Goal: Information Seeking & Learning: Find specific fact

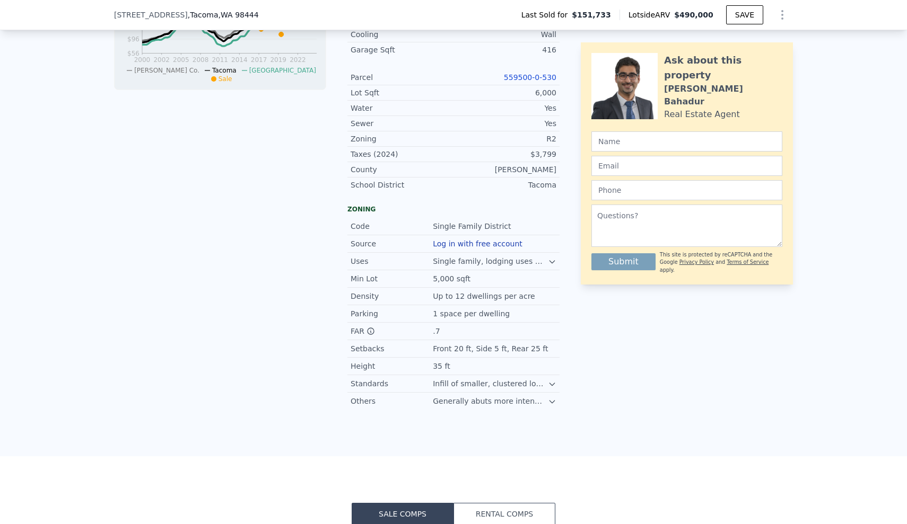
scroll to position [498, 0]
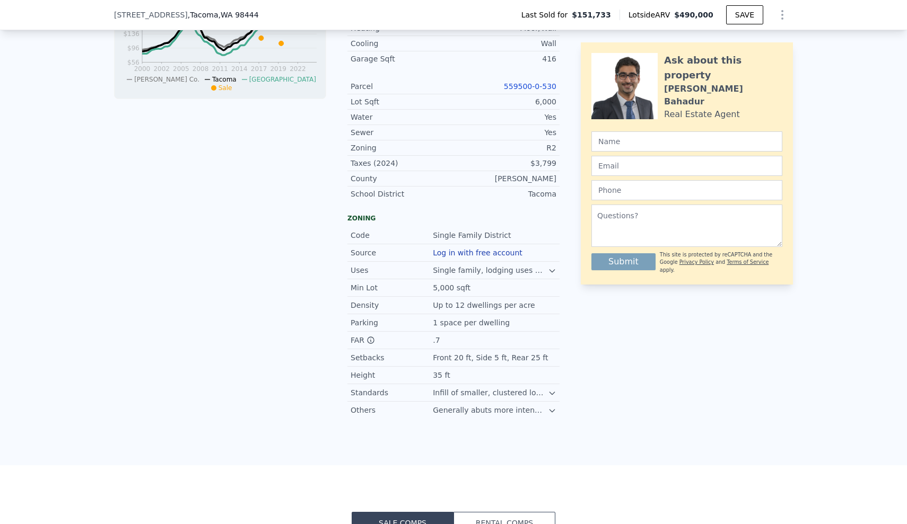
click at [176, 213] on div "LISTING & SALE HISTORY Sold 0 $ 151,733 [DATE] Sold 16 $ 172,500 [DATE] Listed …" at bounding box center [220, 111] width 212 height 616
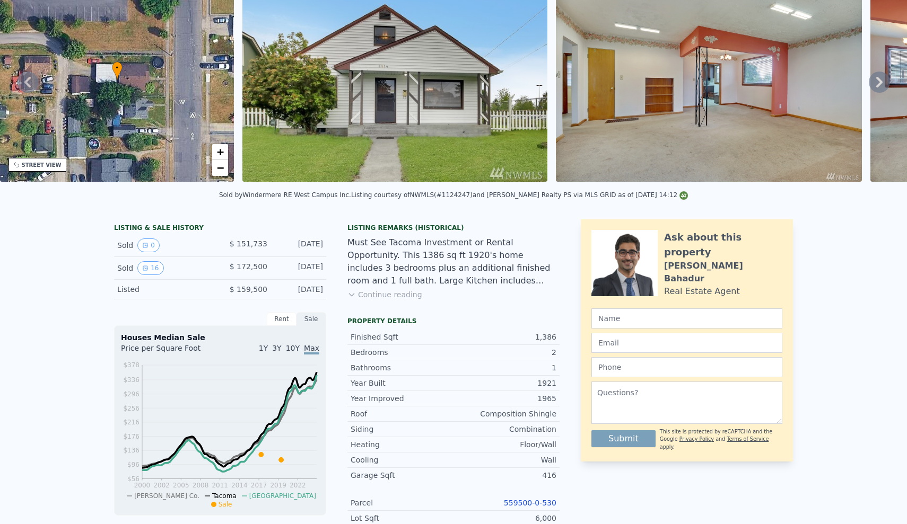
scroll to position [-14, 0]
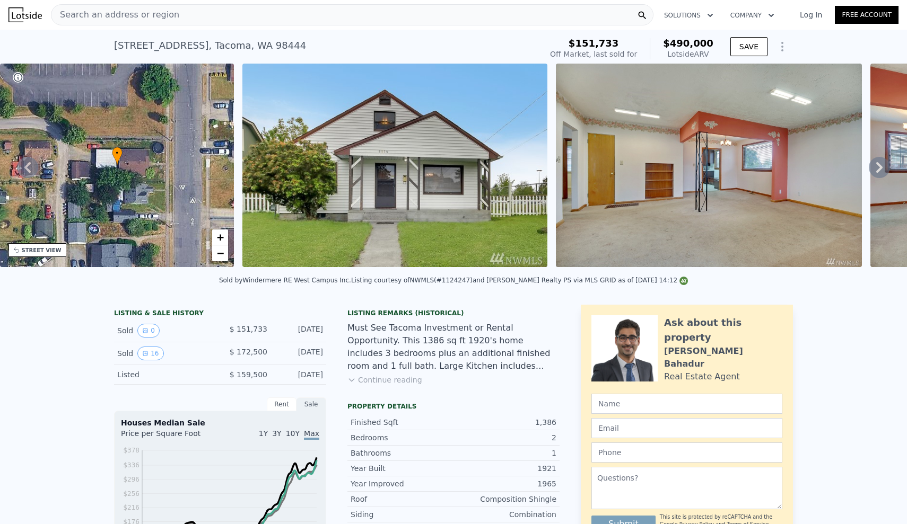
click at [216, 10] on div "Search an address or region Solutions Company Open main menu Log In Free Accoun…" at bounding box center [453, 262] width 907 height 524
click at [164, 11] on span "Search an address or region" at bounding box center [115, 14] width 128 height 13
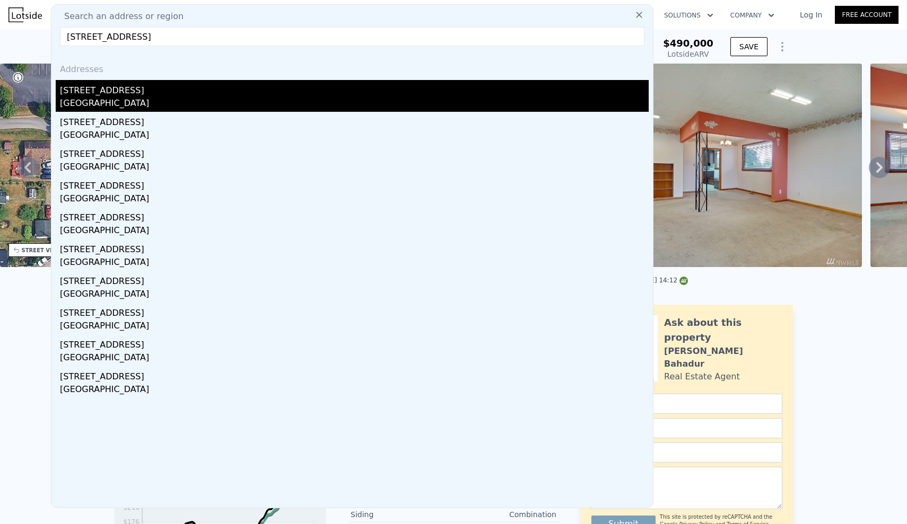
type input "[STREET_ADDRESS]"
click at [150, 89] on div "[STREET_ADDRESS]" at bounding box center [354, 88] width 589 height 17
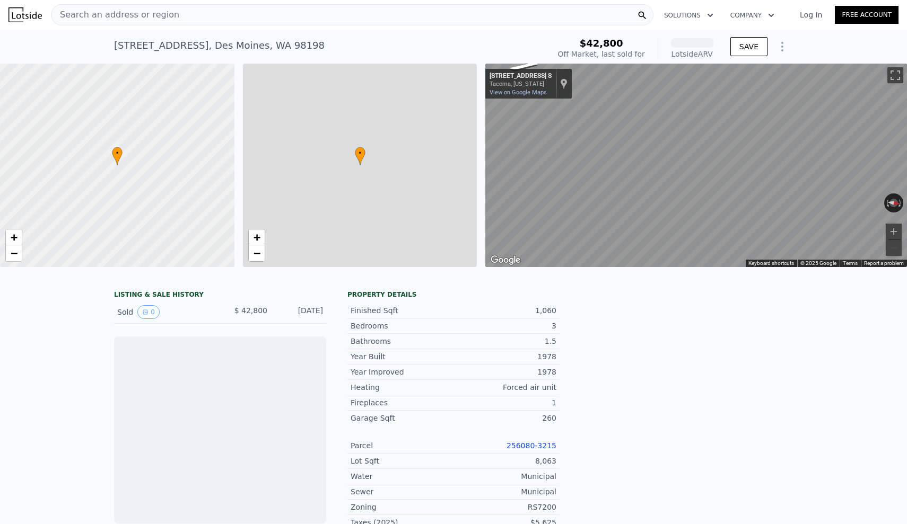
scroll to position [0, 4]
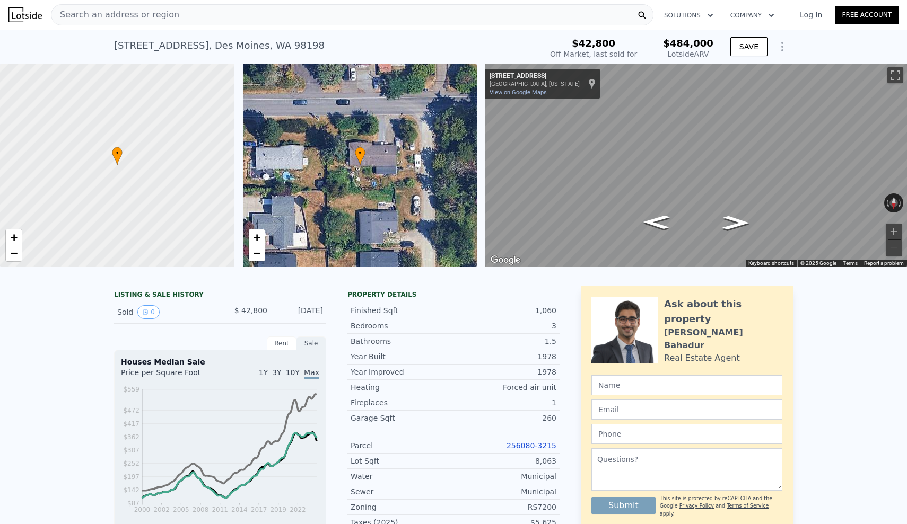
click at [25, 390] on div "LISTING & SALE HISTORY Sold 0 $ 42,800 [DATE] Rent Sale Rent over time Price pe…" at bounding box center [453, 519] width 907 height 483
click at [10, 255] on link "−" at bounding box center [14, 254] width 16 height 16
click at [100, 370] on div "LISTING & SALE HISTORY Sold 0 $ 42,800 [DATE] Rent Sale Rent over time Price pe…" at bounding box center [453, 519] width 907 height 483
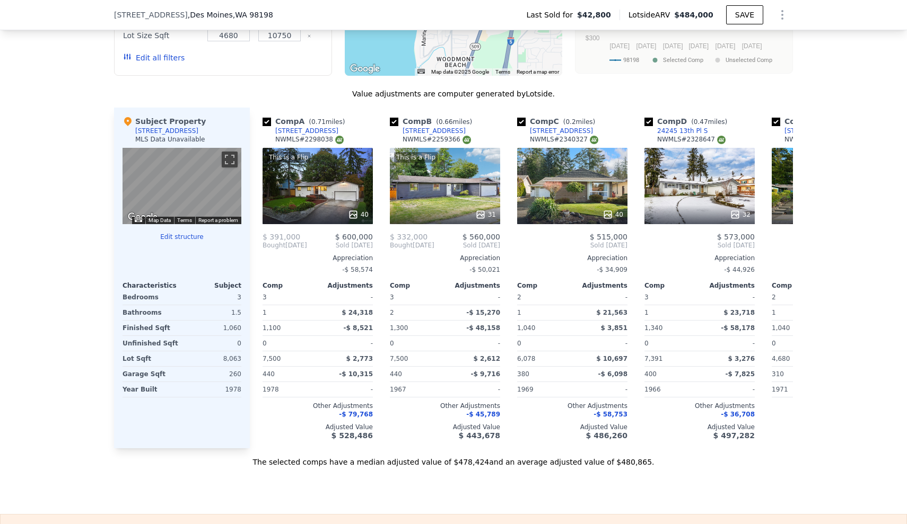
scroll to position [961, 0]
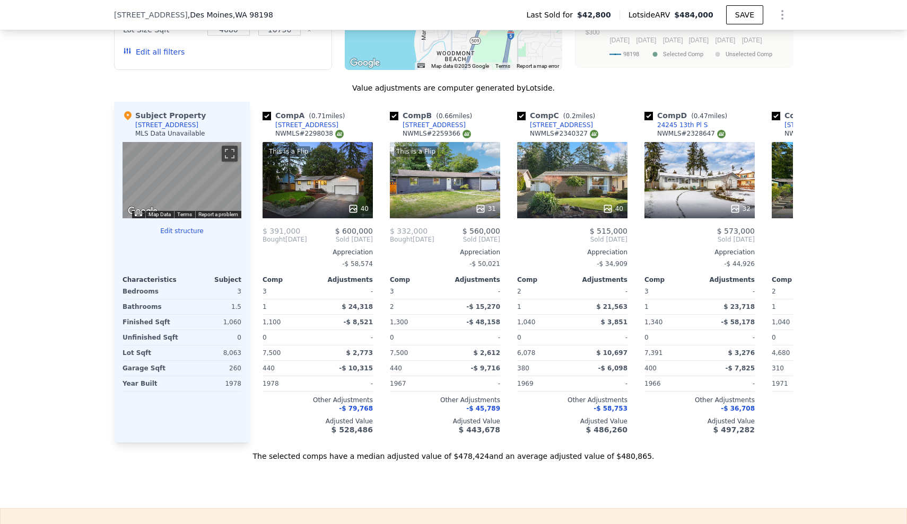
click at [58, 3] on div "[STREET_ADDRESS] Last Sold for $42,800 Lotside ARV $484,000 SAVE" at bounding box center [453, 15] width 907 height 30
click at [32, 111] on div "We found 12 sales that match your search Filters Map Prices Modify Comp Filters…" at bounding box center [453, 163] width 907 height 598
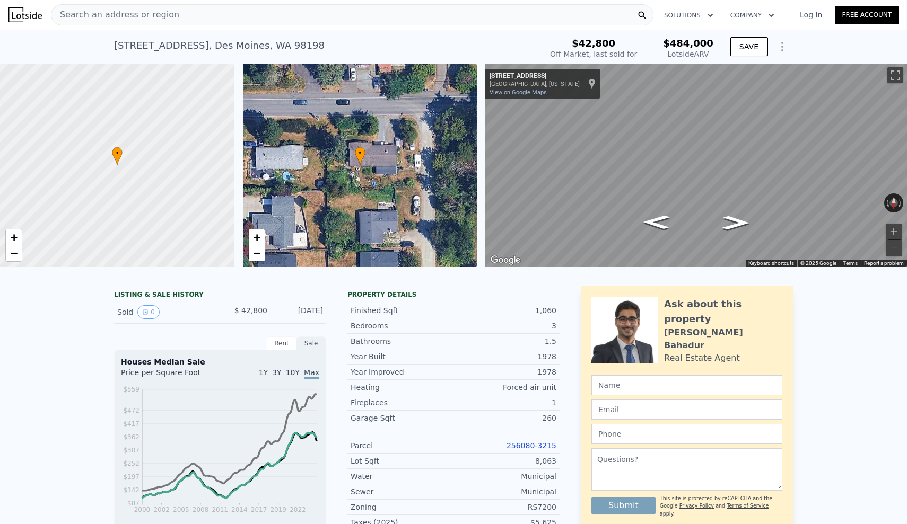
scroll to position [0, 0]
click at [85, 13] on span "Search an address or region" at bounding box center [115, 14] width 128 height 13
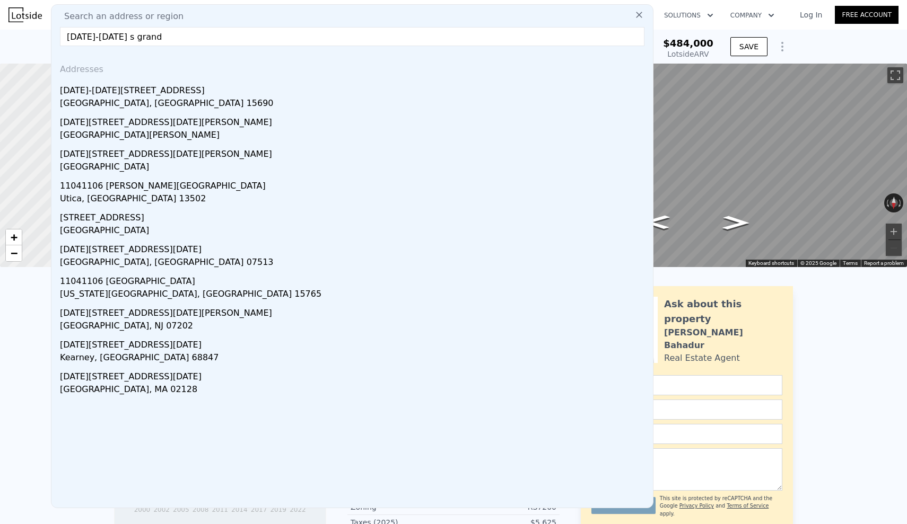
click at [106, 38] on input "[DATE]-[DATE] s grand" at bounding box center [352, 36] width 584 height 19
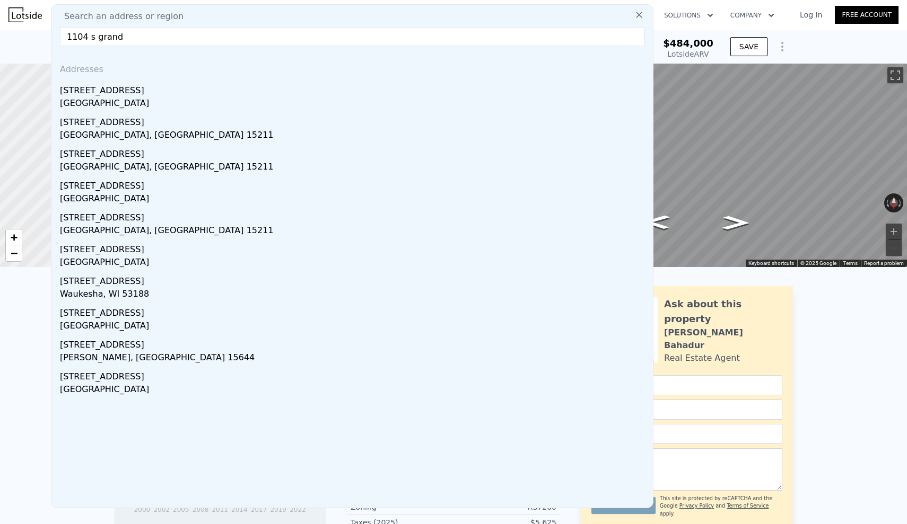
click at [163, 35] on input "1104 s grand" at bounding box center [352, 36] width 584 height 19
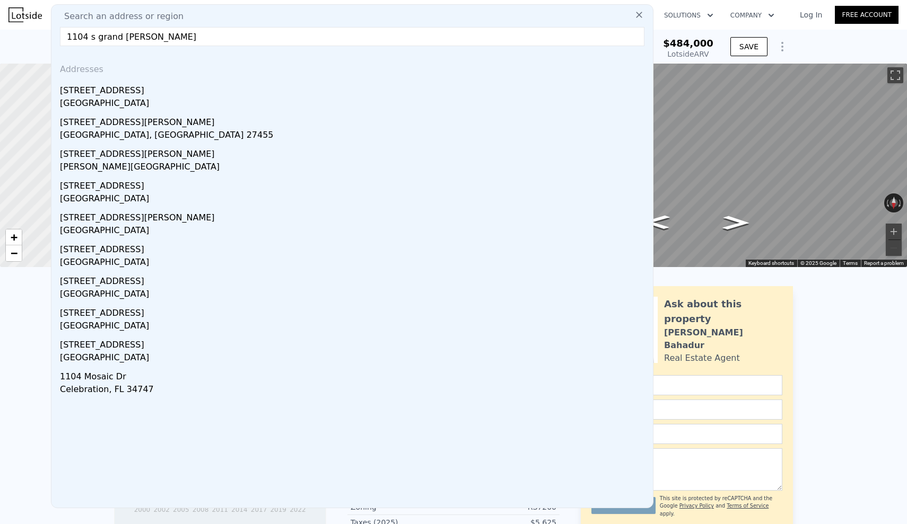
type input "1104 s grand moses"
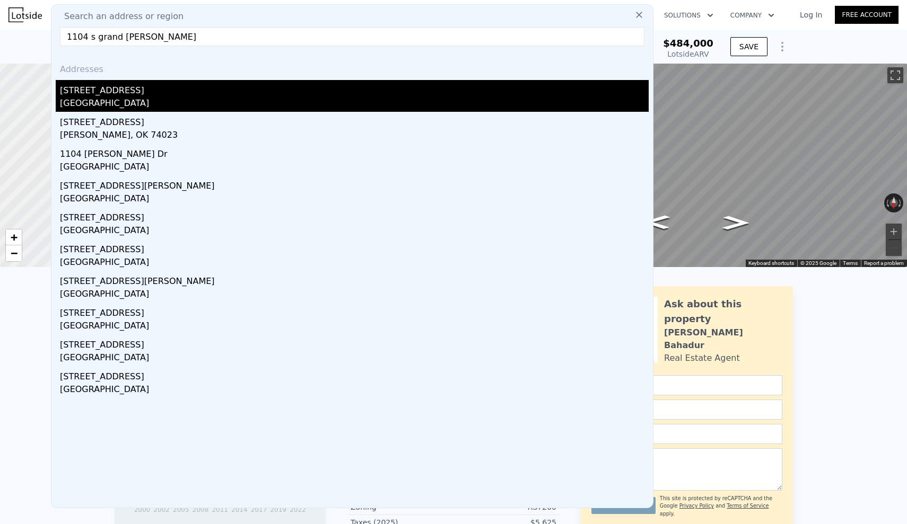
drag, startPoint x: 138, startPoint y: 1, endPoint x: 133, endPoint y: 100, distance: 99.3
click at [133, 100] on div "[GEOGRAPHIC_DATA]" at bounding box center [354, 104] width 589 height 15
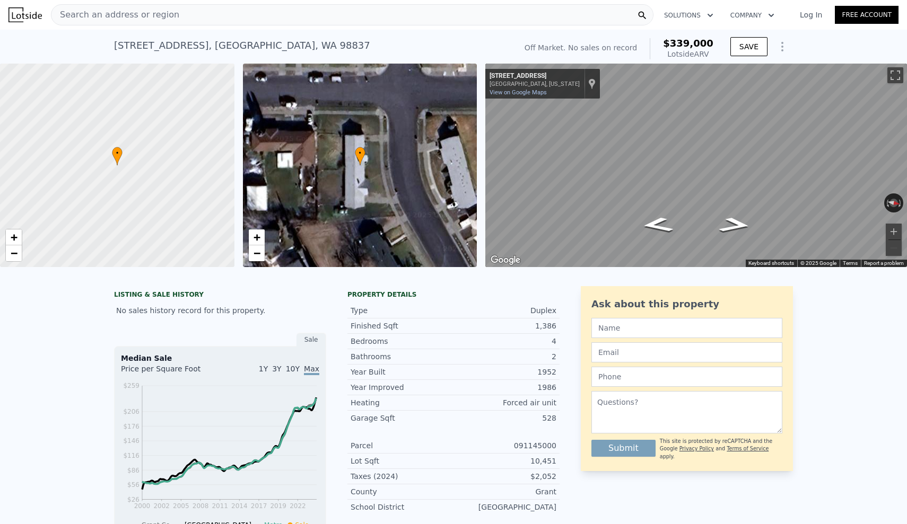
click at [898, 400] on div "LISTING & SALE HISTORY No sales history record for this property. Sale Median S…" at bounding box center [453, 517] width 907 height 479
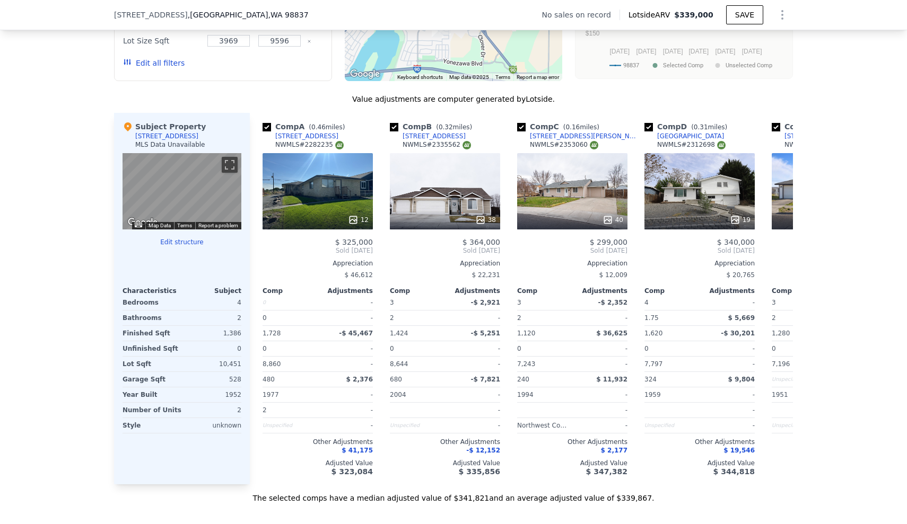
scroll to position [952, 0]
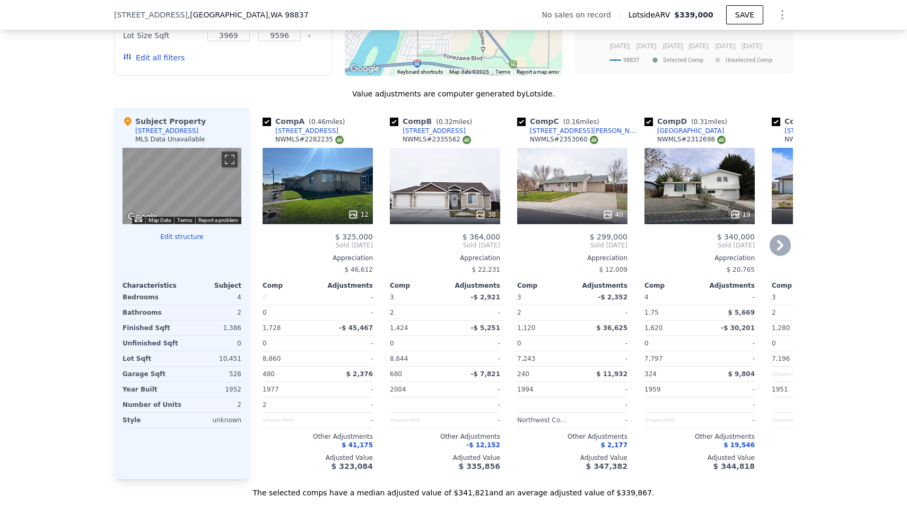
click at [785, 248] on icon at bounding box center [779, 245] width 21 height 21
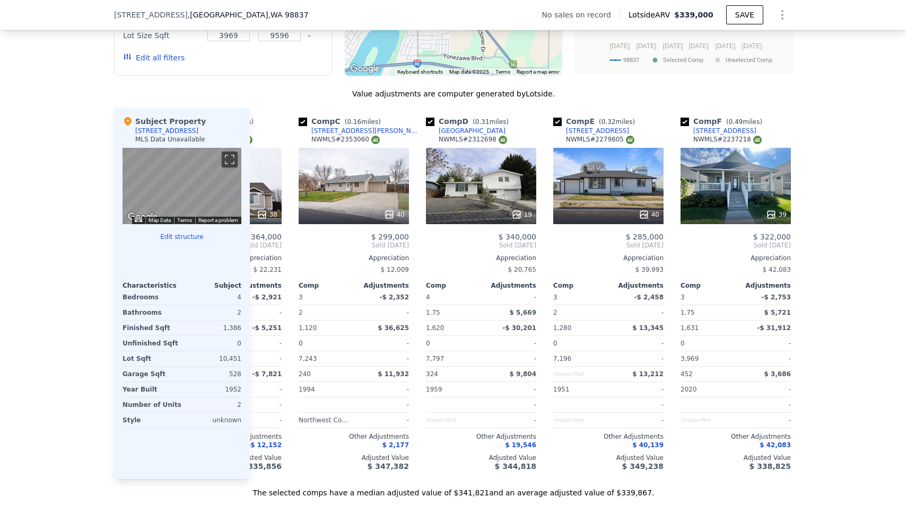
scroll to position [0, 255]
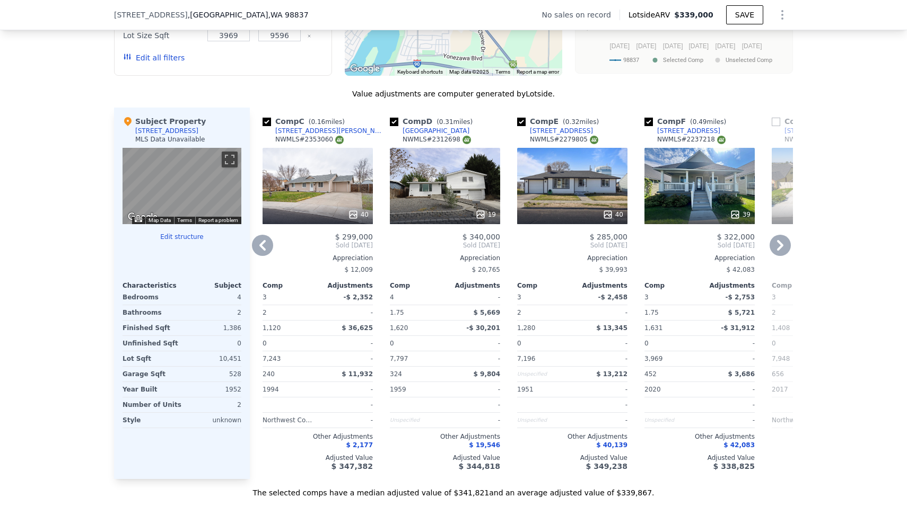
click at [785, 248] on icon at bounding box center [779, 245] width 21 height 21
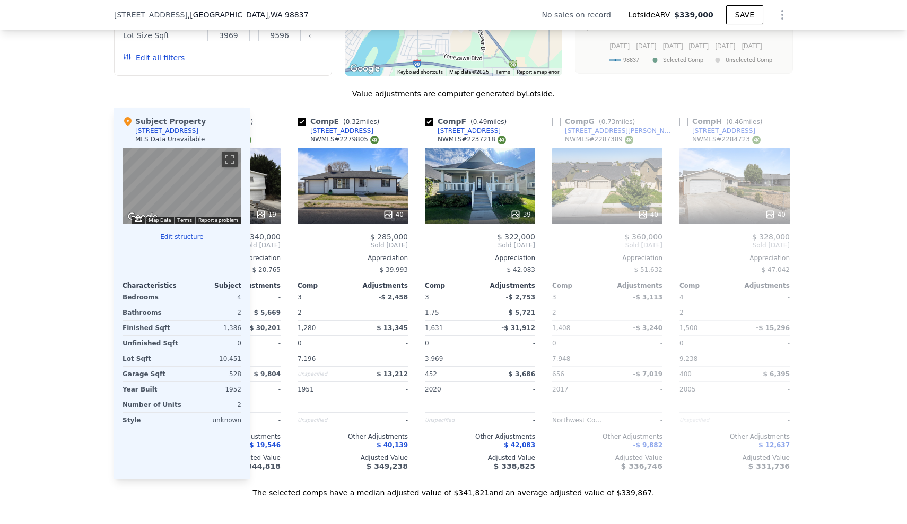
scroll to position [0, 509]
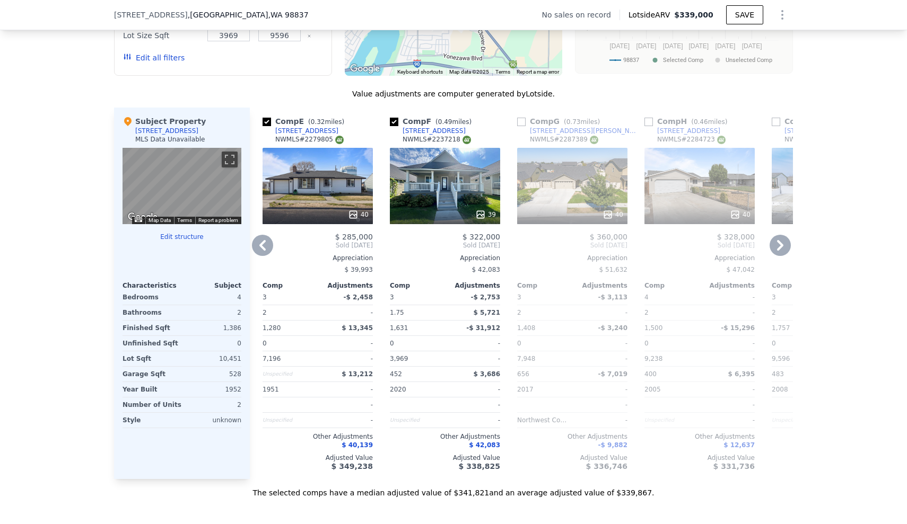
click at [785, 248] on icon at bounding box center [779, 245] width 21 height 21
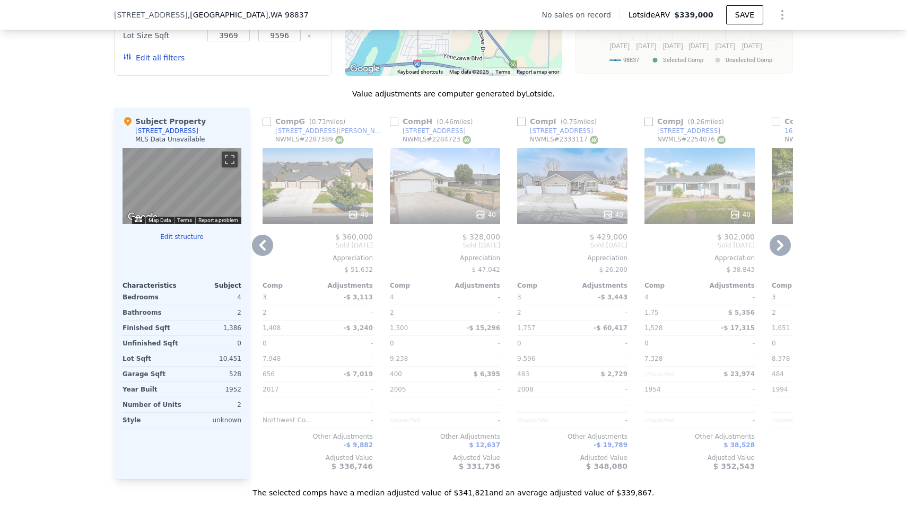
click at [259, 251] on icon at bounding box center [262, 245] width 21 height 21
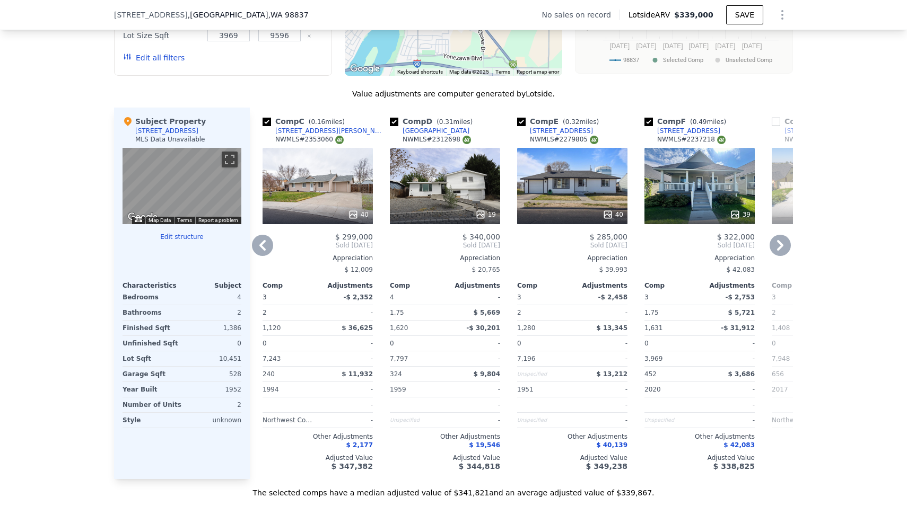
click at [260, 255] on icon at bounding box center [262, 245] width 21 height 21
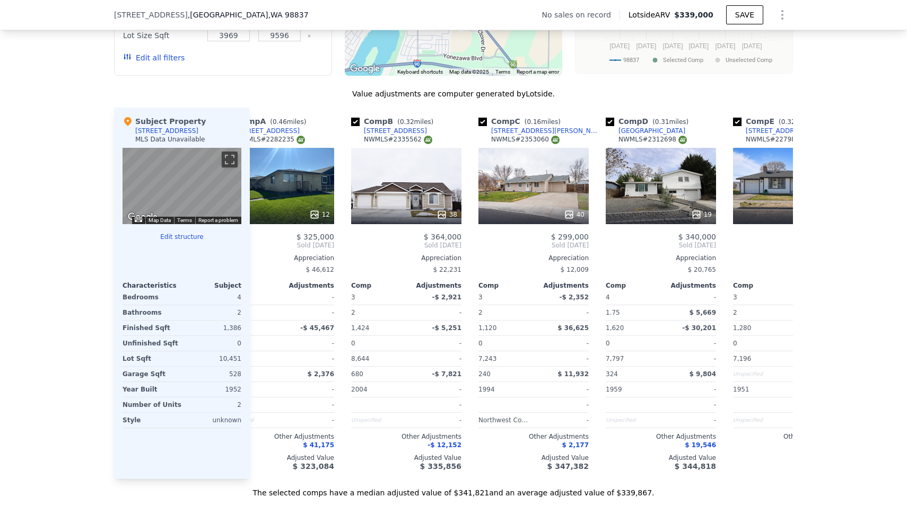
scroll to position [0, 0]
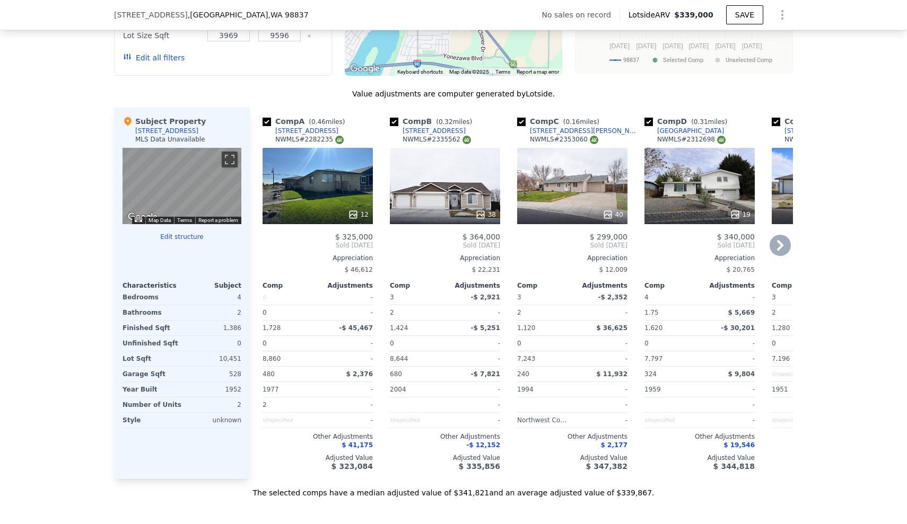
click at [64, 81] on div "We found 12 sales that match your search Filters Map Prices Modify Comp Filters…" at bounding box center [453, 184] width 907 height 628
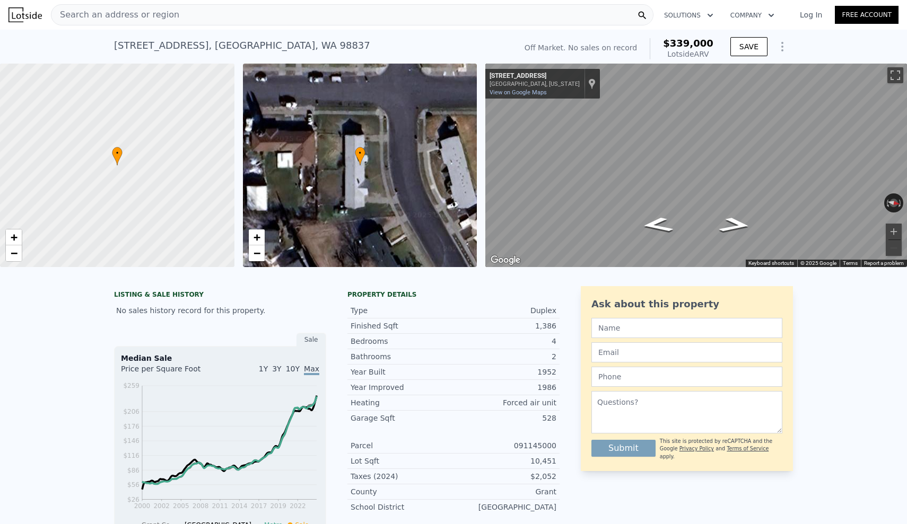
click at [107, 19] on span "Search an address or region" at bounding box center [115, 14] width 128 height 13
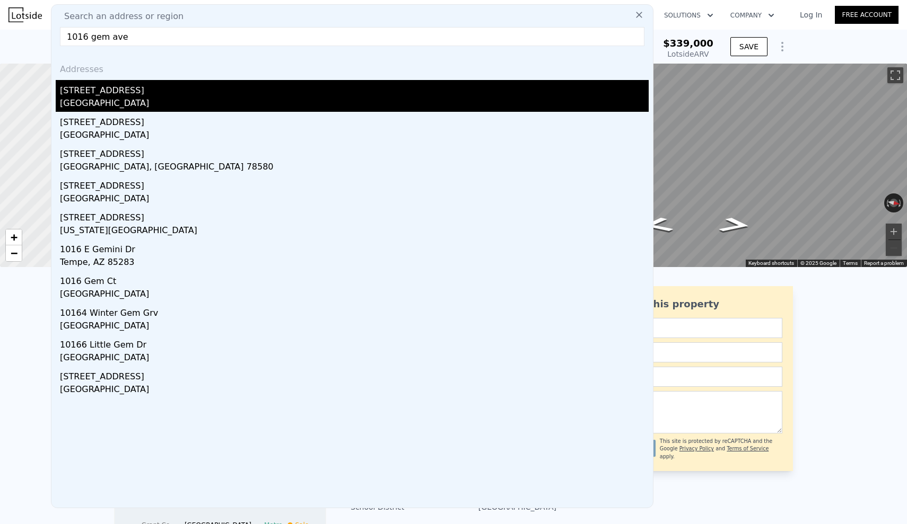
type input "1016 gem ave"
click at [102, 84] on div "[STREET_ADDRESS]" at bounding box center [354, 88] width 589 height 17
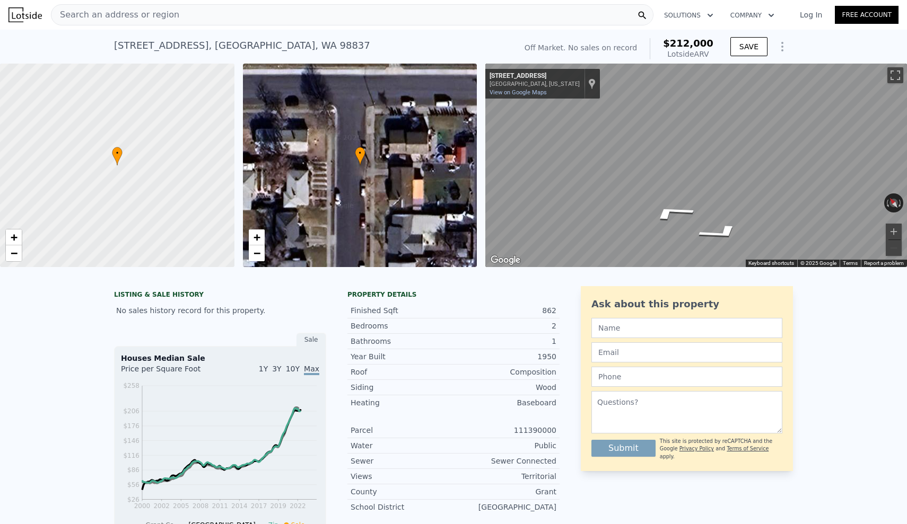
click at [0, 367] on div "LISTING & SALE HISTORY No sales history record for this property. Sale Houses M…" at bounding box center [453, 449] width 907 height 343
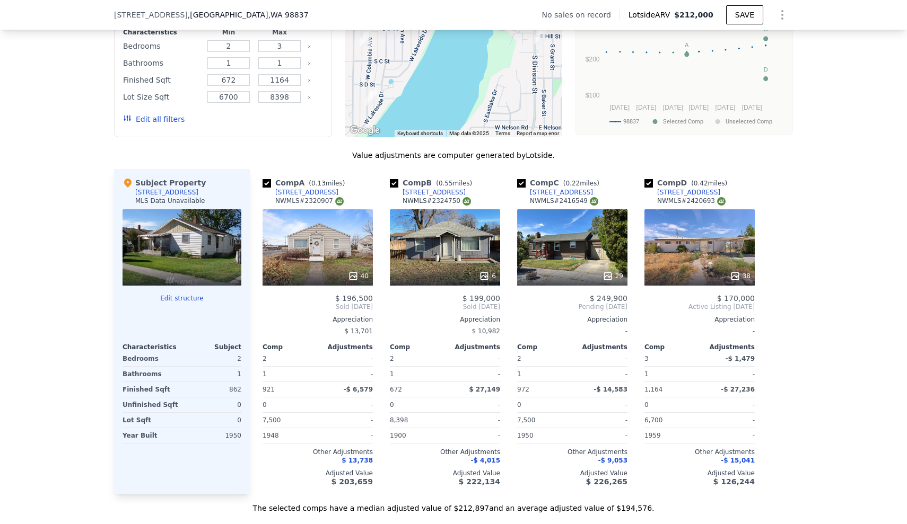
scroll to position [813, 0]
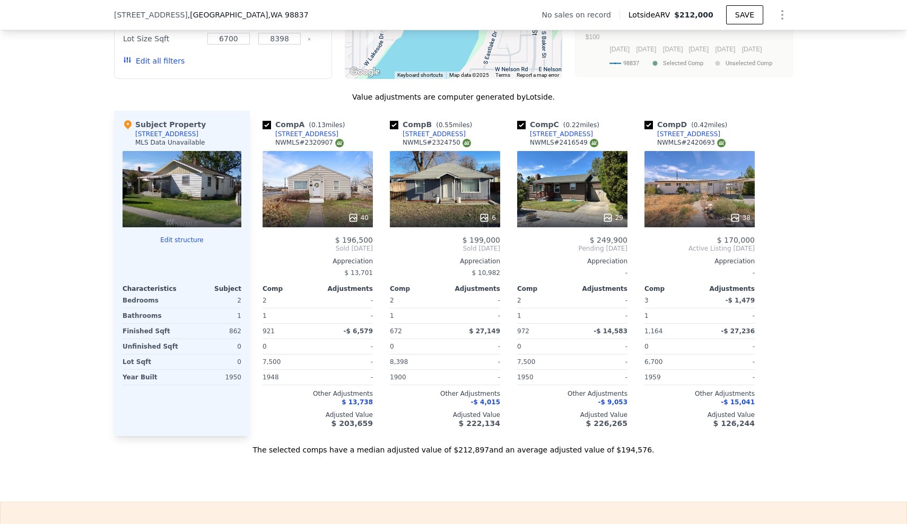
click at [13, 174] on div "We found 4 sales that match your search Filters Map Prices Modify Comp Filters …" at bounding box center [453, 164] width 907 height 582
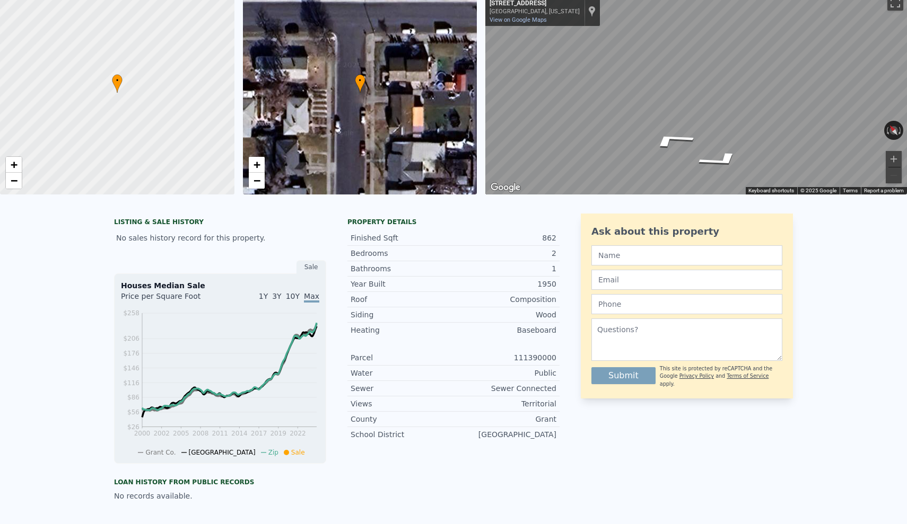
scroll to position [-19, 0]
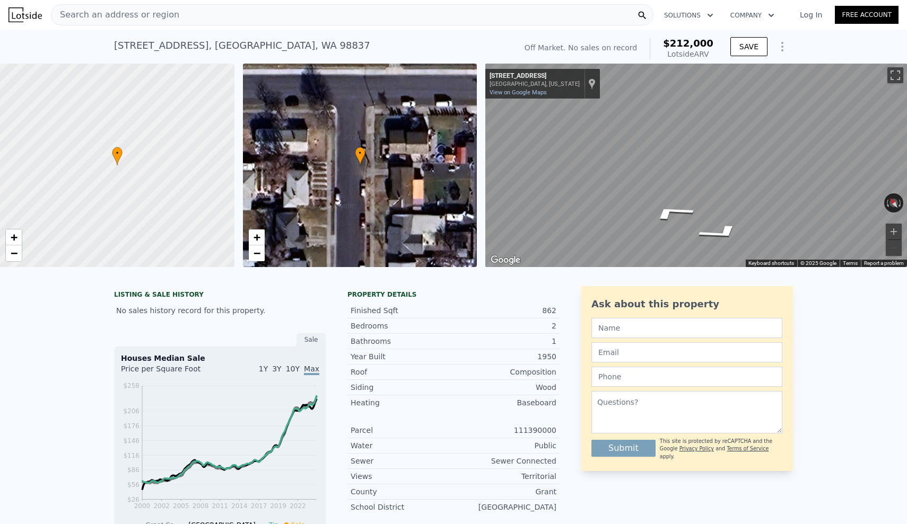
click at [144, 19] on nav "Search an address or region Solutions Company Open main menu Log In Free Account" at bounding box center [453, 15] width 907 height 30
click at [177, 15] on div "Search an address or region" at bounding box center [352, 14] width 602 height 21
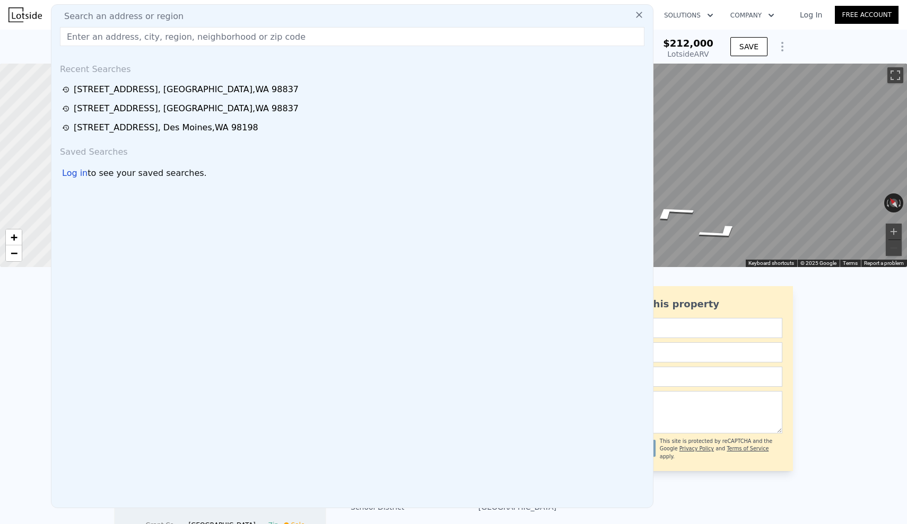
type input "1705 w [GEOGRAPHIC_DATA]"
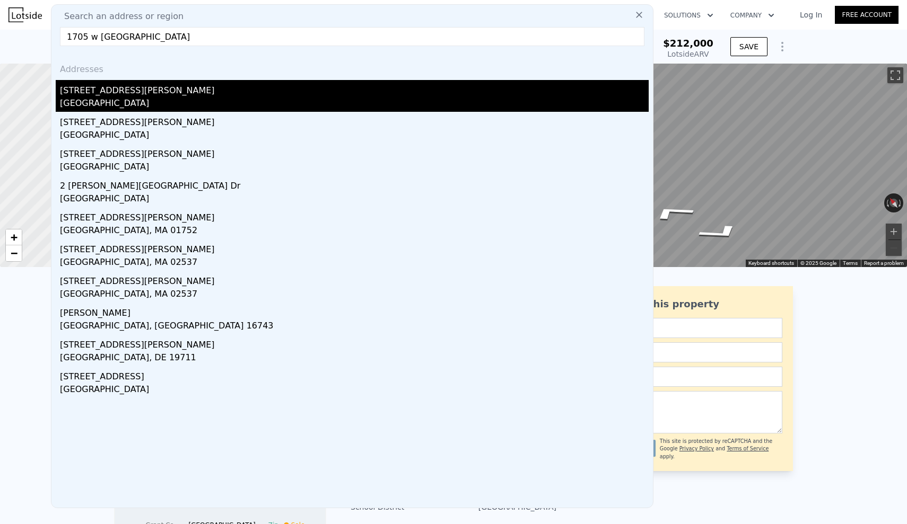
click at [126, 105] on div "[GEOGRAPHIC_DATA]" at bounding box center [354, 104] width 589 height 15
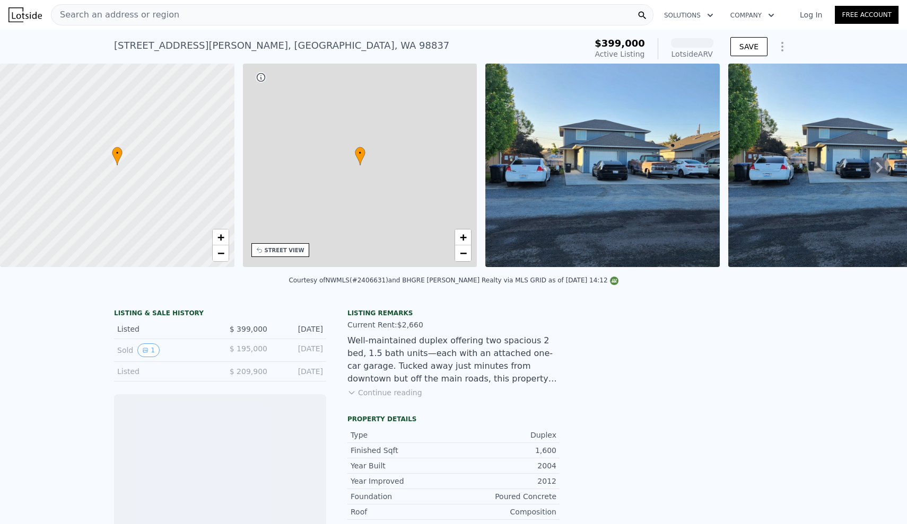
scroll to position [0, 247]
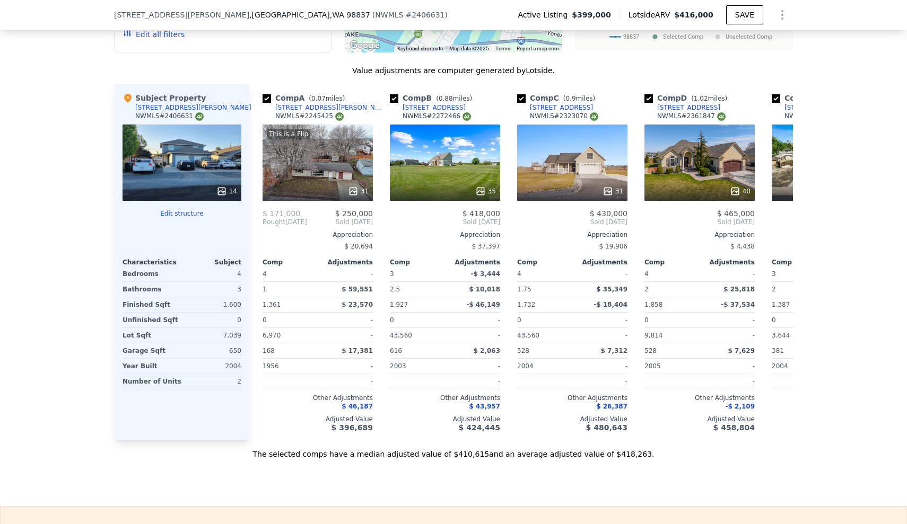
scroll to position [1334, 0]
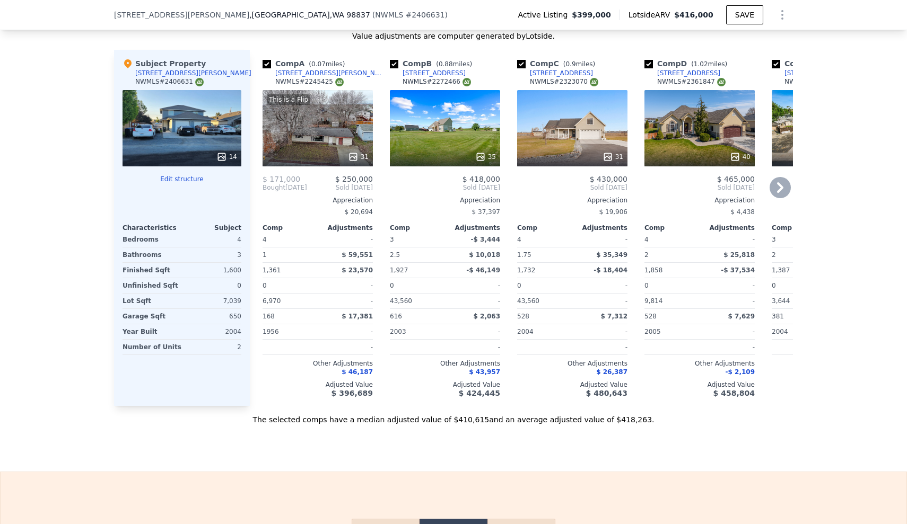
click at [781, 187] on icon at bounding box center [780, 187] width 6 height 11
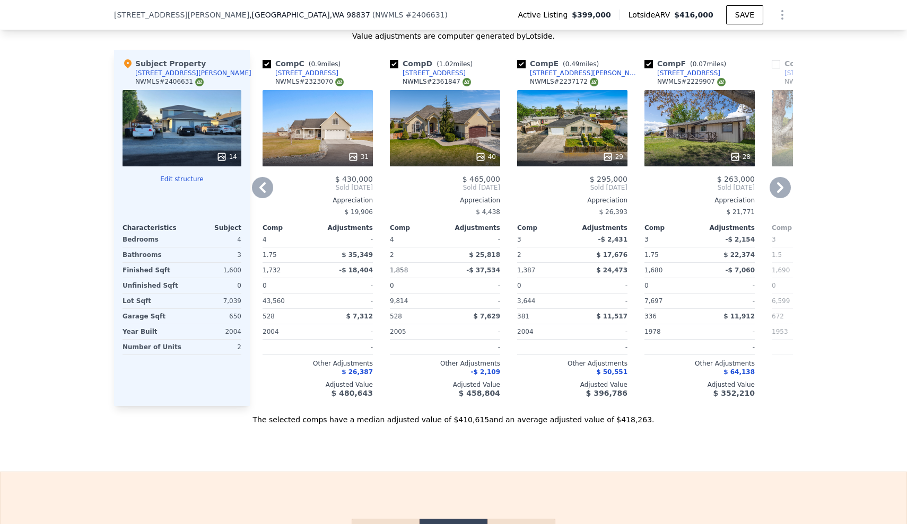
click at [781, 188] on icon at bounding box center [780, 187] width 6 height 11
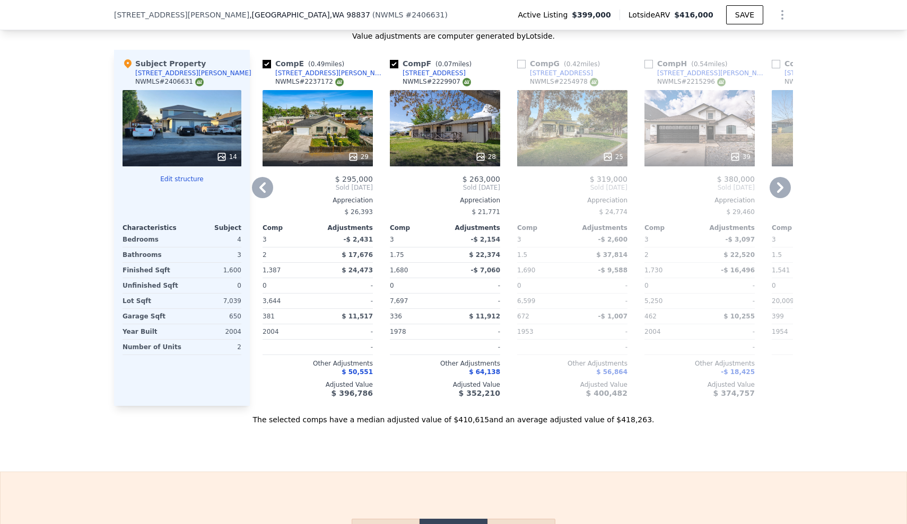
click at [92, 99] on div "We found 12 sales that match your search Listings provided by NWMLS Filters Map…" at bounding box center [453, 114] width 907 height 624
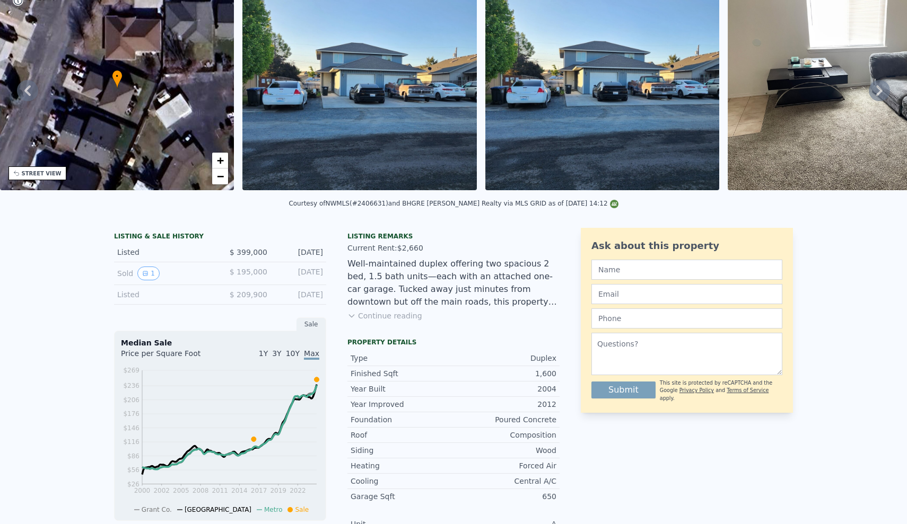
scroll to position [0, 0]
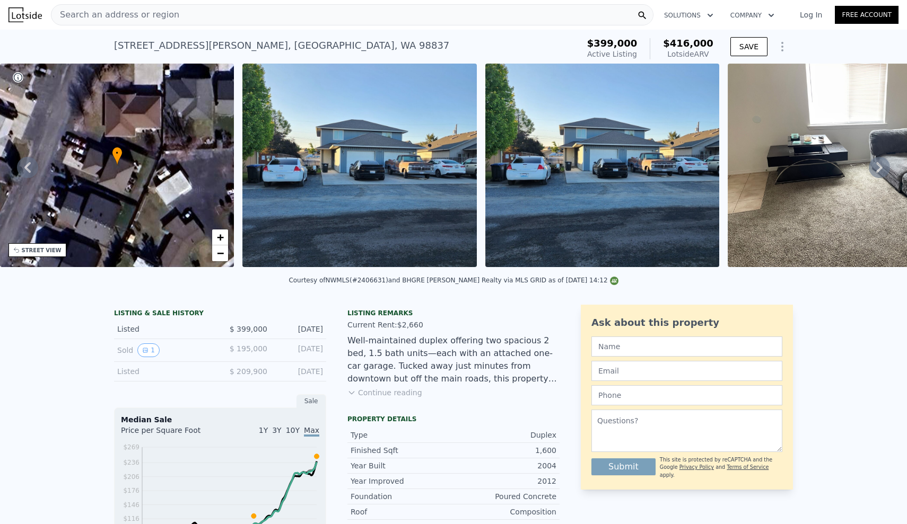
click at [246, 15] on div "Search an address or region" at bounding box center [352, 14] width 602 height 21
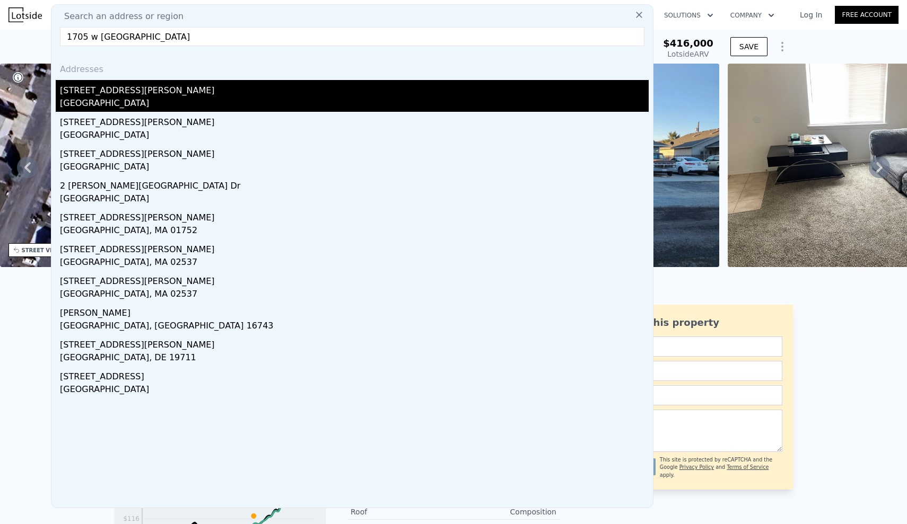
type input "1705 w [GEOGRAPHIC_DATA]"
click at [144, 98] on div "[GEOGRAPHIC_DATA]" at bounding box center [354, 104] width 589 height 15
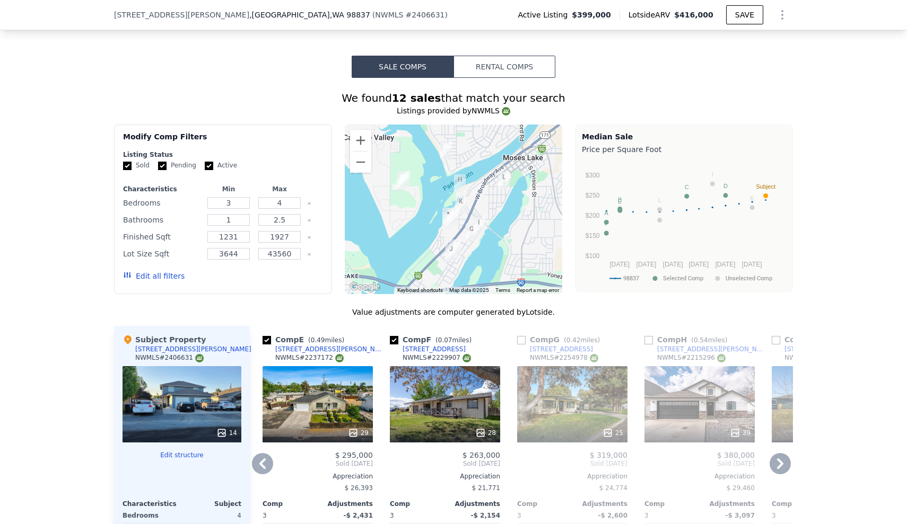
scroll to position [1059, 0]
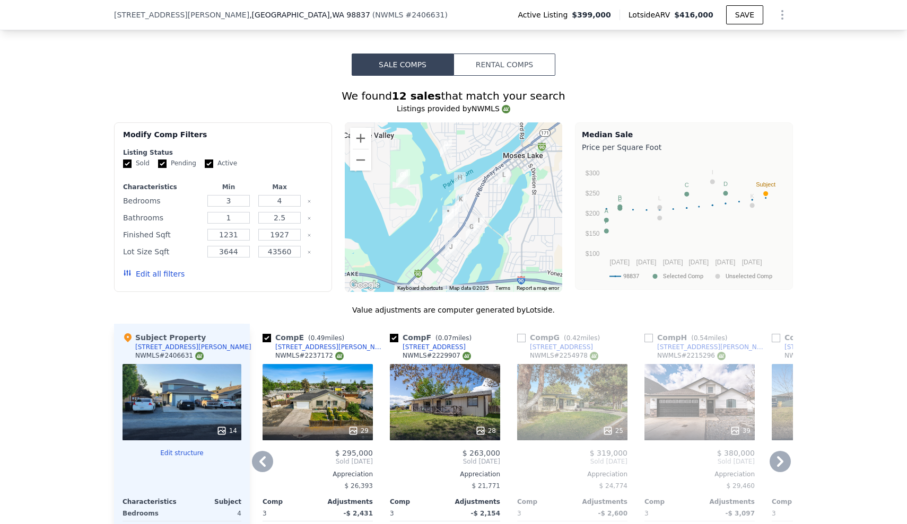
click at [76, 5] on div "[STREET_ADDRESS][PERSON_NAME] ( NWMLS # 2406631 ) Active Listing $399,000 Lotsi…" at bounding box center [453, 15] width 907 height 30
